Goal: Information Seeking & Learning: Find specific fact

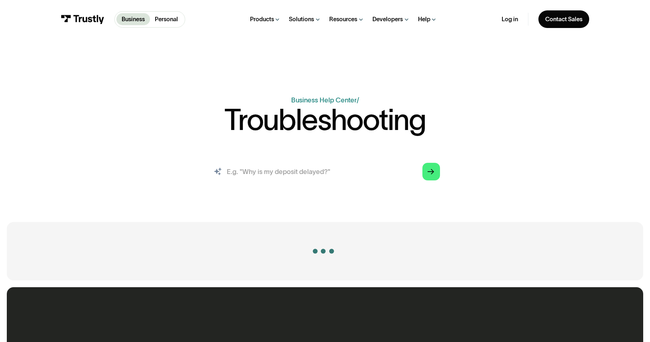
click at [291, 175] on input "search" at bounding box center [324, 171] width 243 height 27
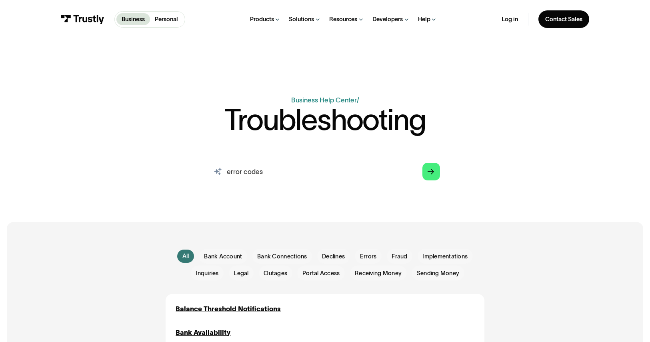
type input "error codes"
click at [433, 170] on icon "Arrow Right" at bounding box center [430, 171] width 7 height 7
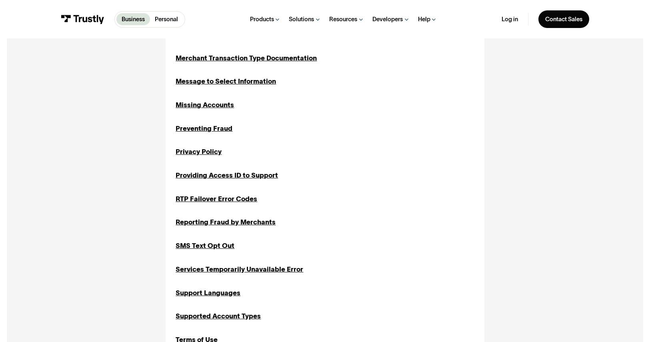
scroll to position [577, 0]
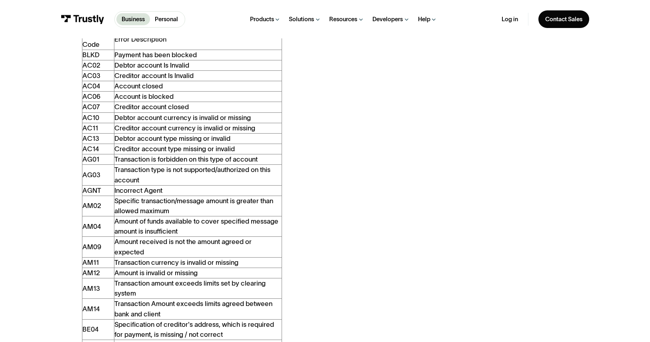
scroll to position [214, 0]
